Goal: Task Accomplishment & Management: Manage account settings

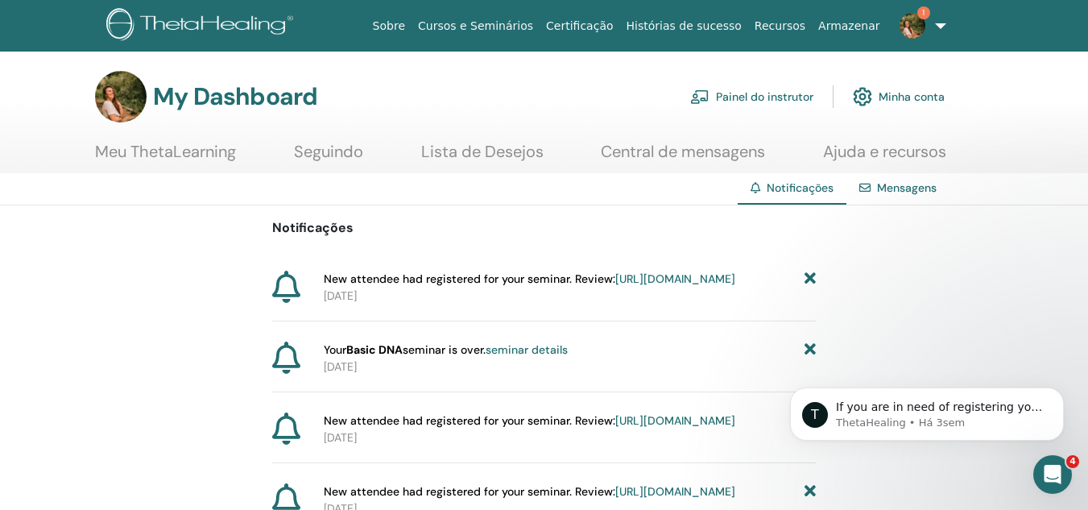
click at [738, 101] on link "Painel do instrutor" at bounding box center [751, 96] width 123 height 35
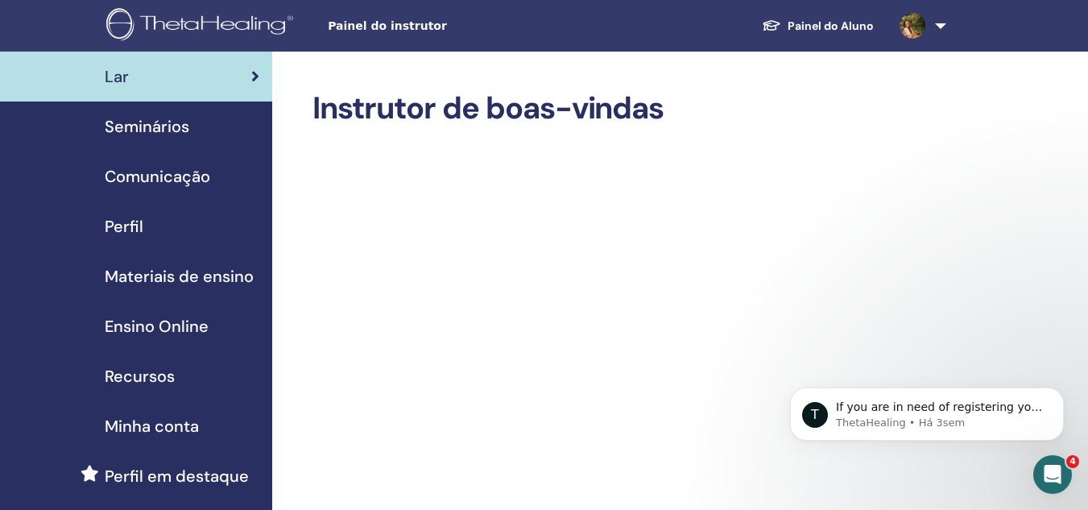
click at [164, 120] on span "Seminários" at bounding box center [147, 126] width 85 height 24
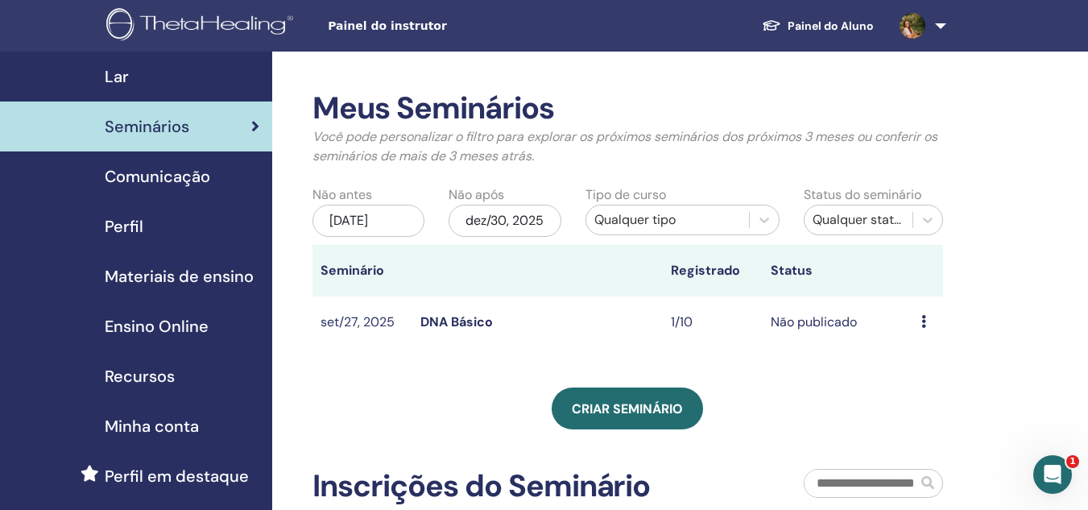
click at [817, 337] on td "Não publicado" at bounding box center [838, 322] width 150 height 52
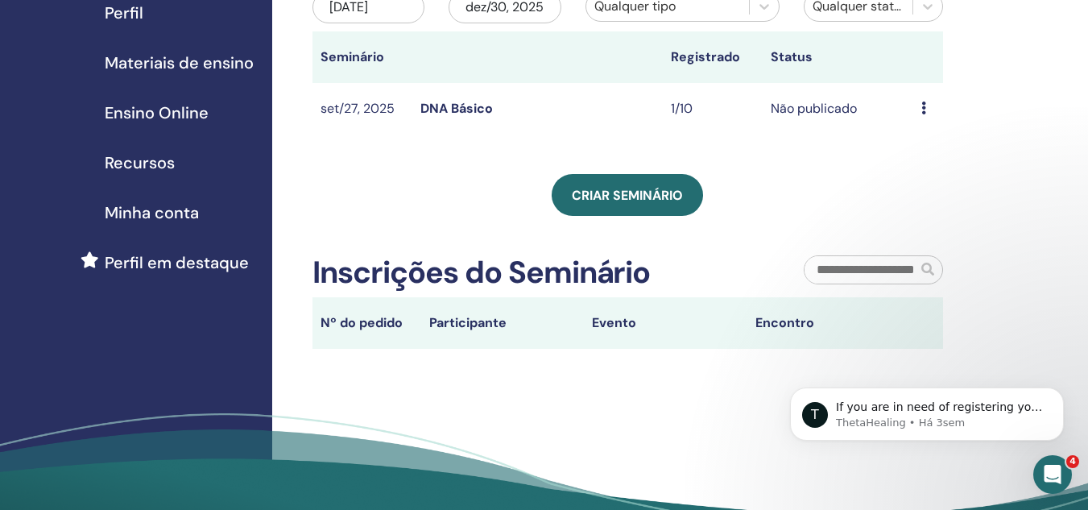
scroll to position [214, 0]
click at [925, 114] on icon at bounding box center [923, 107] width 5 height 13
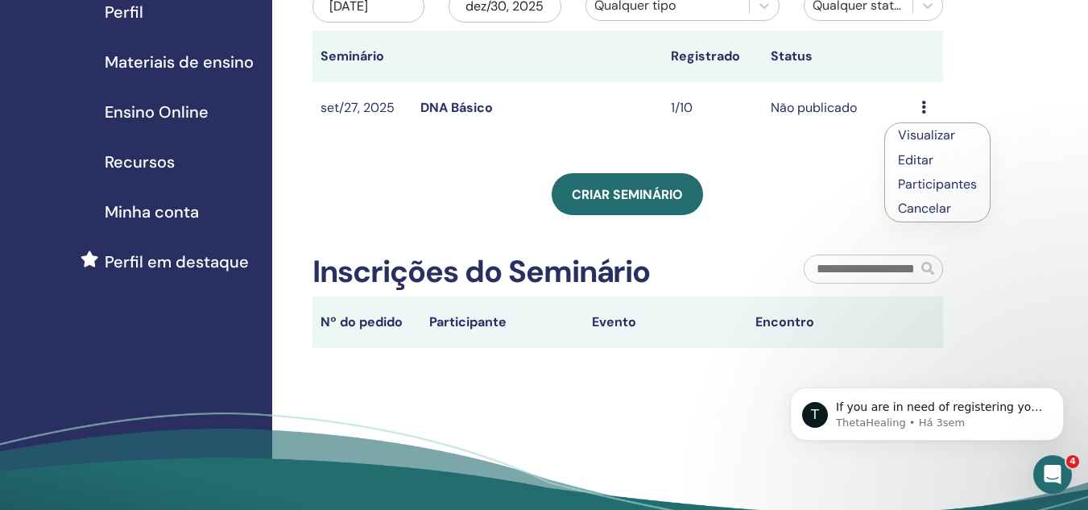
click at [927, 139] on link "Visualizar" at bounding box center [926, 134] width 57 height 17
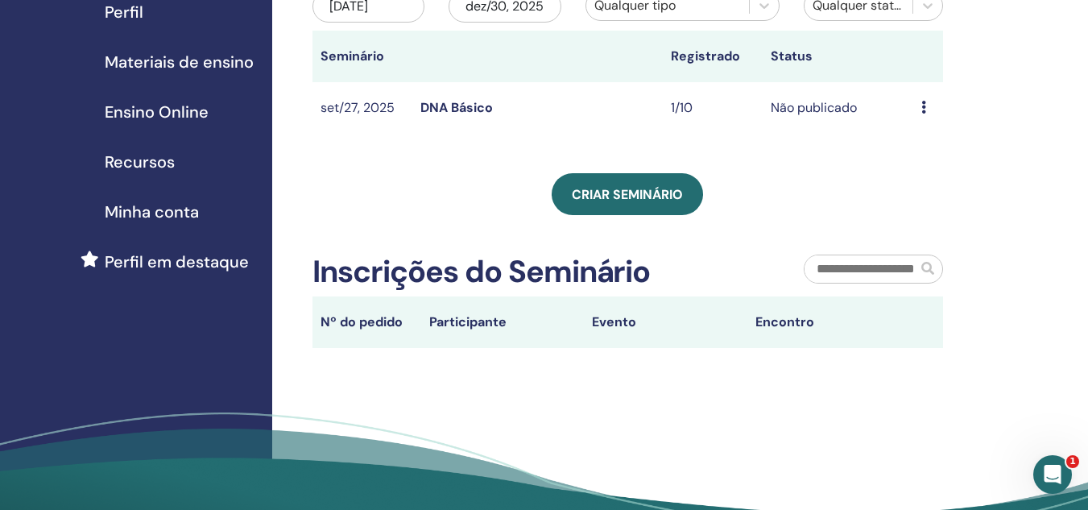
click at [925, 114] on icon at bounding box center [923, 107] width 5 height 13
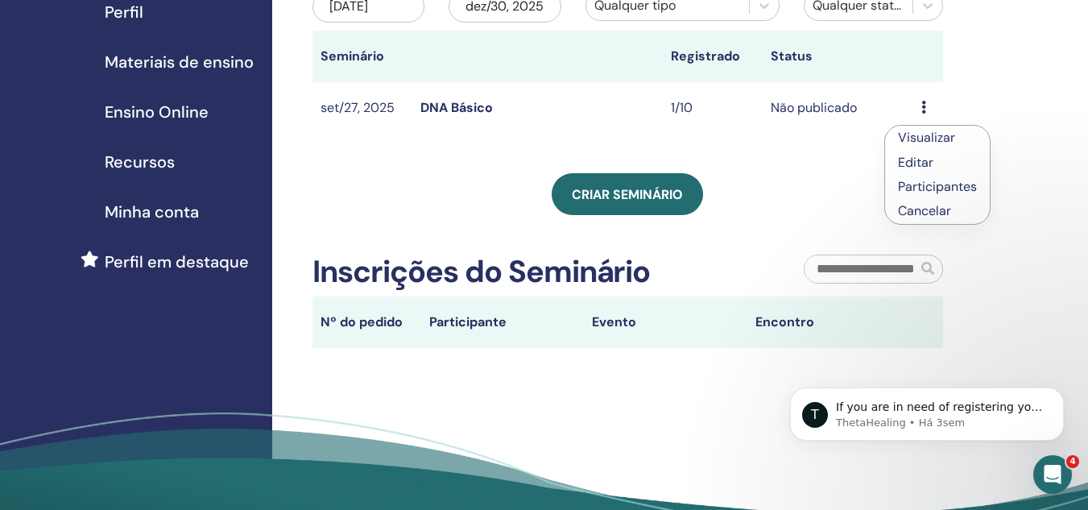
click at [932, 180] on link "Participantes" at bounding box center [937, 186] width 79 height 17
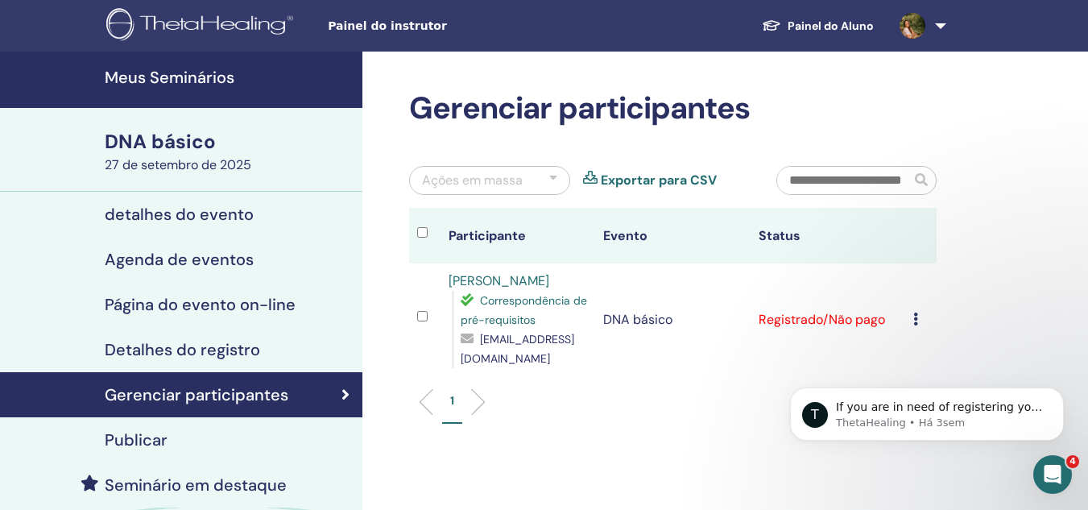
click at [910, 315] on td "Cancelar registro Não certifique-se automaticamente Marcar como pago Marcar com…" at bounding box center [920, 319] width 31 height 113
click at [919, 320] on div "Cancelar registro Não certifique-se automaticamente Marcar como pago Marcar com…" at bounding box center [920, 319] width 15 height 19
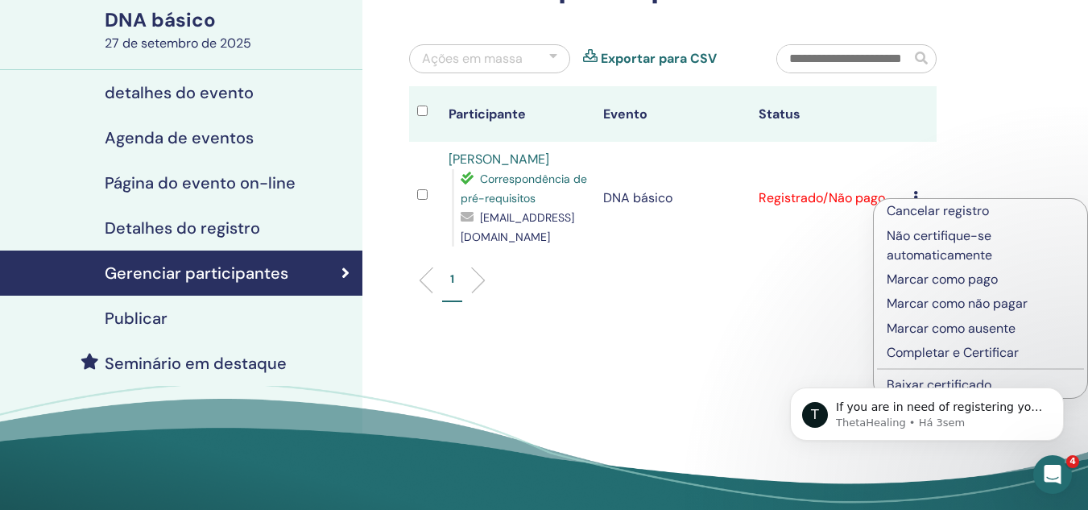
scroll to position [122, 0]
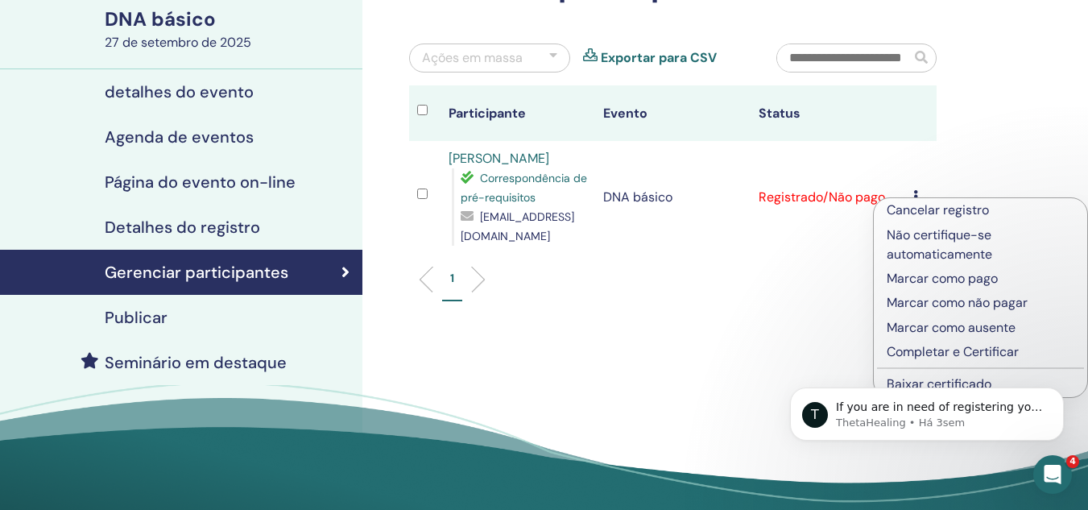
click at [909, 280] on font "Marcar como pago" at bounding box center [942, 278] width 111 height 17
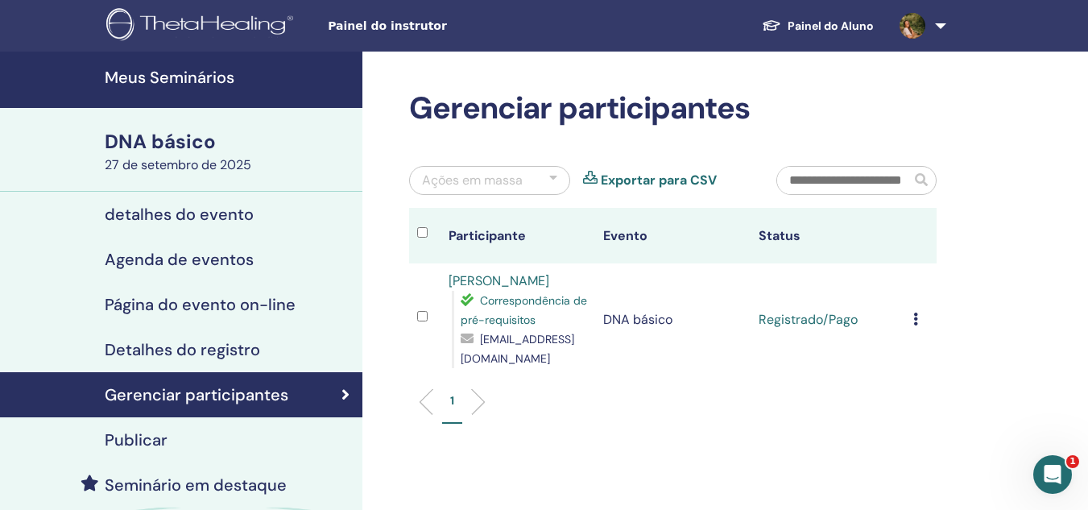
click at [917, 321] on icon at bounding box center [915, 319] width 5 height 13
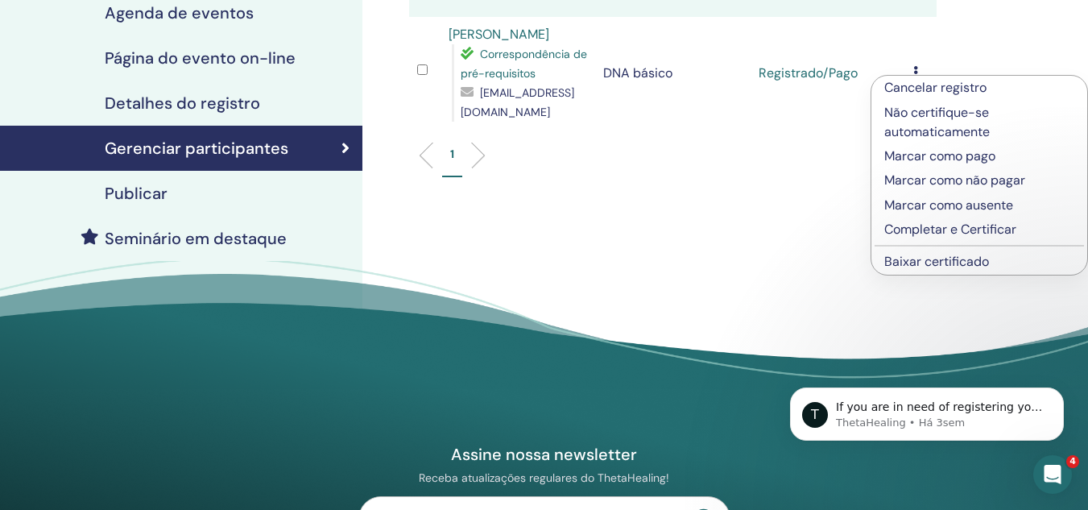
scroll to position [247, 0]
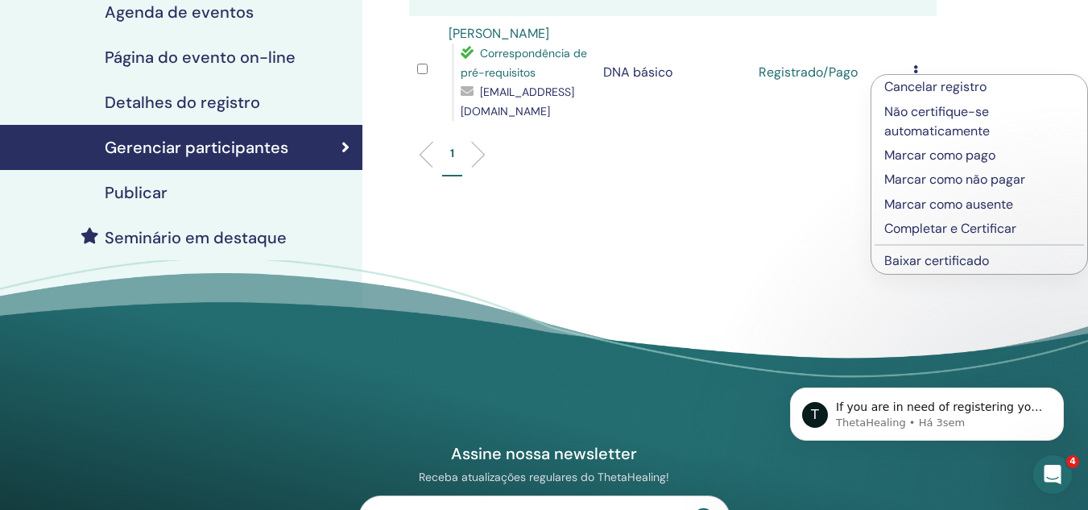
click at [924, 229] on font "Completar e Certificar" at bounding box center [950, 228] width 132 height 17
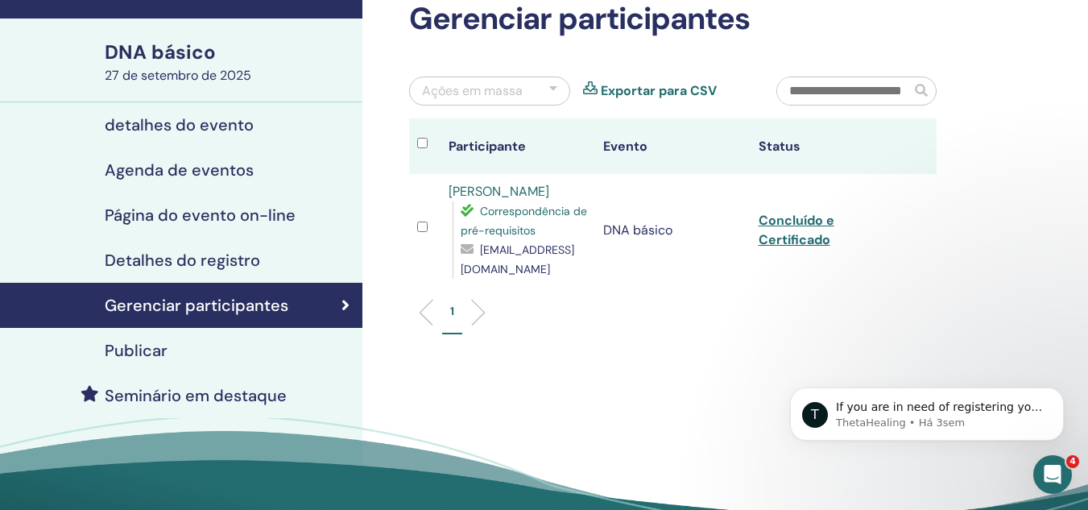
click at [799, 230] on td "Concluído e Certificado" at bounding box center [828, 230] width 155 height 113
click at [799, 239] on font "Concluído e Certificado" at bounding box center [797, 230] width 76 height 36
